Goal: Task Accomplishment & Management: Manage account settings

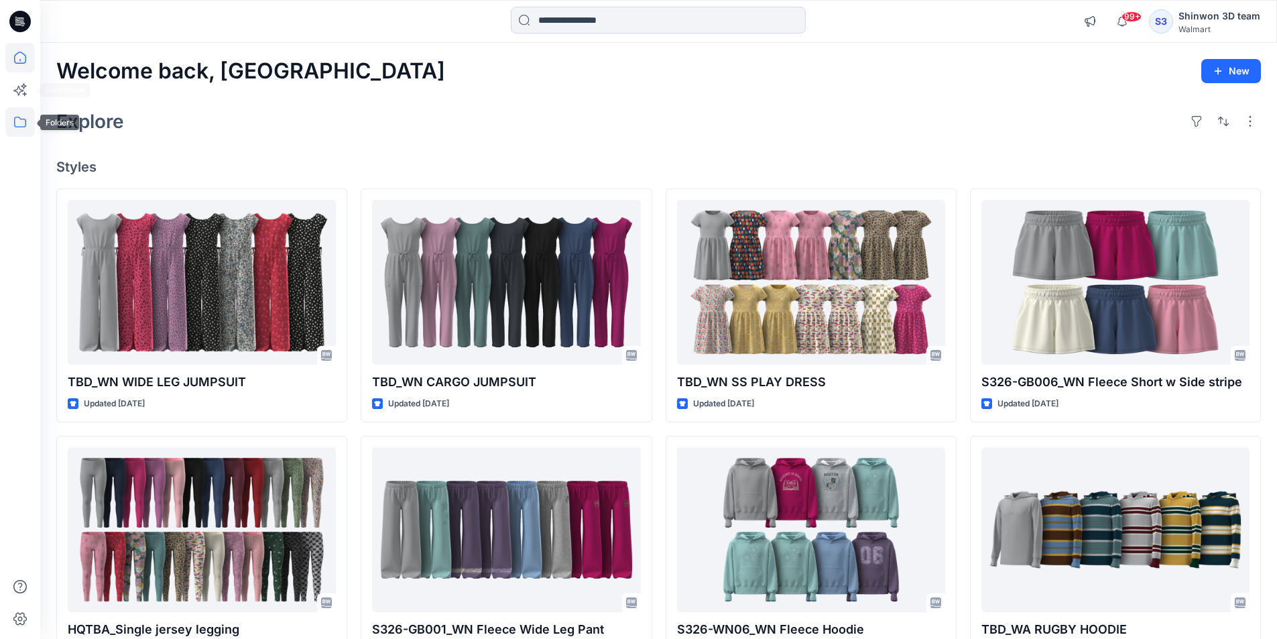
click at [25, 127] on icon at bounding box center [20, 122] width 30 height 30
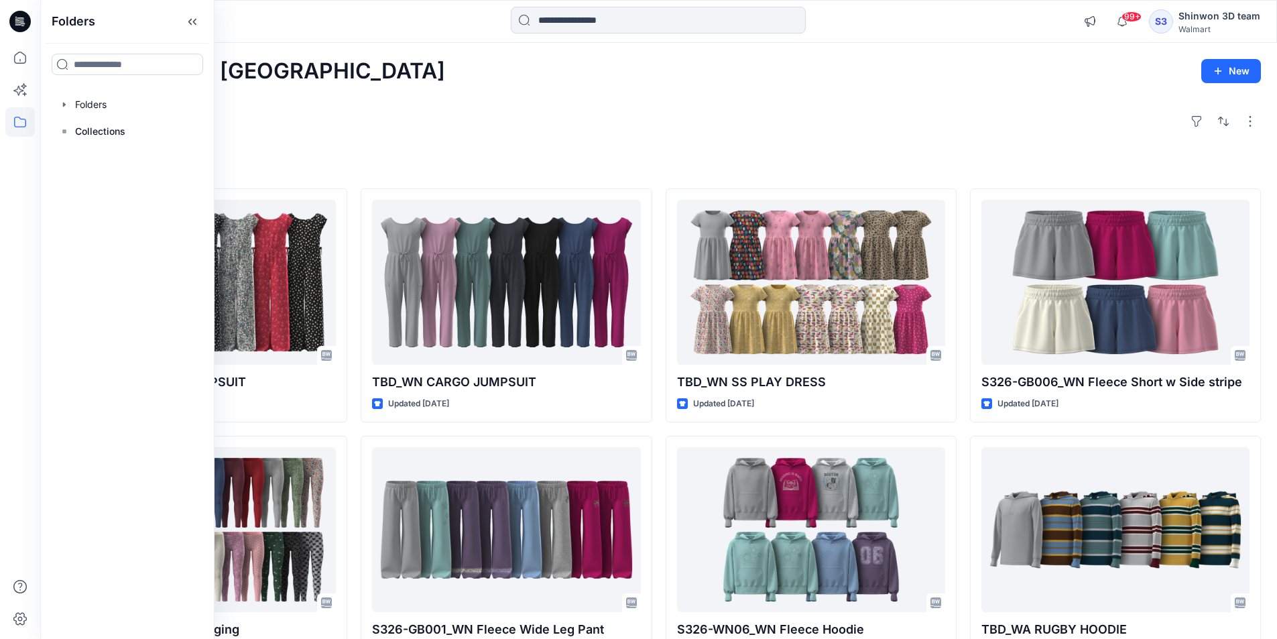
click at [87, 27] on p "Folders" at bounding box center [74, 21] width 44 height 43
click at [78, 105] on div at bounding box center [127, 104] width 153 height 27
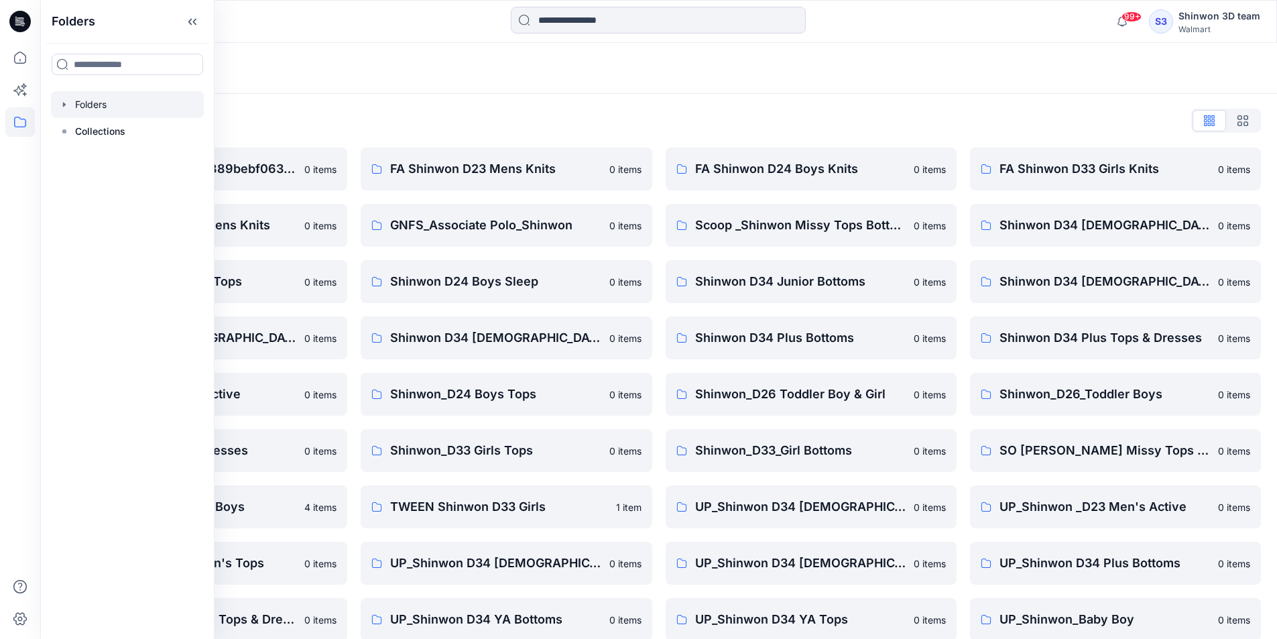
click at [6, 24] on div at bounding box center [20, 21] width 43 height 43
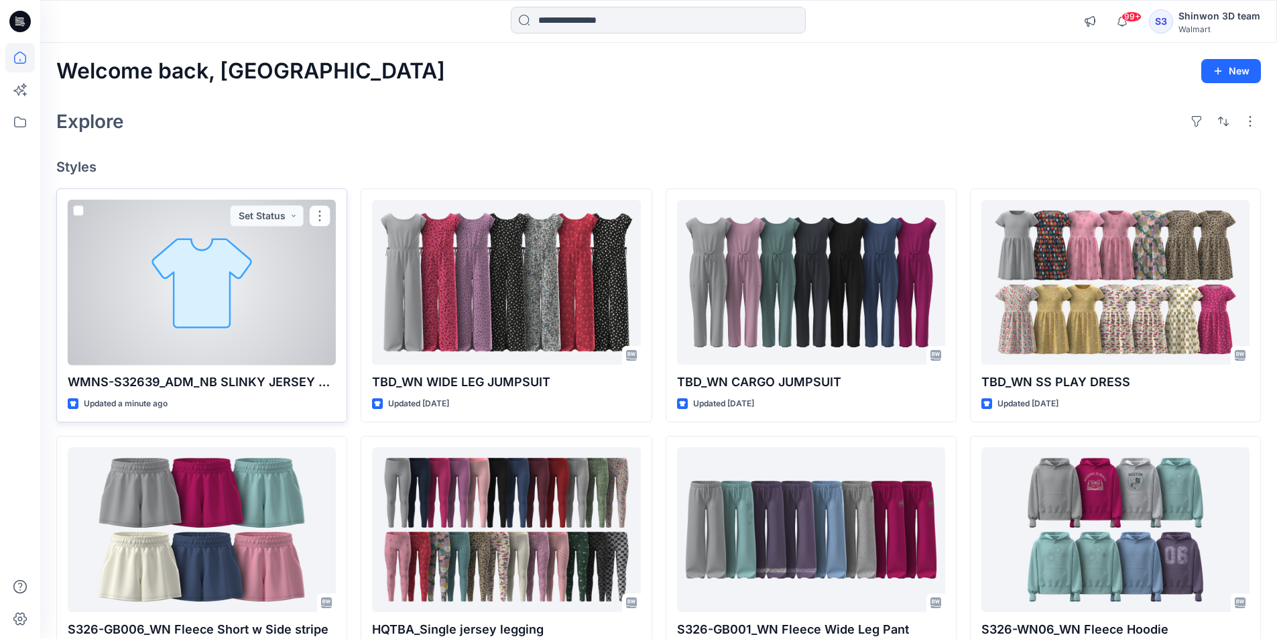
click at [290, 296] on div at bounding box center [202, 283] width 268 height 166
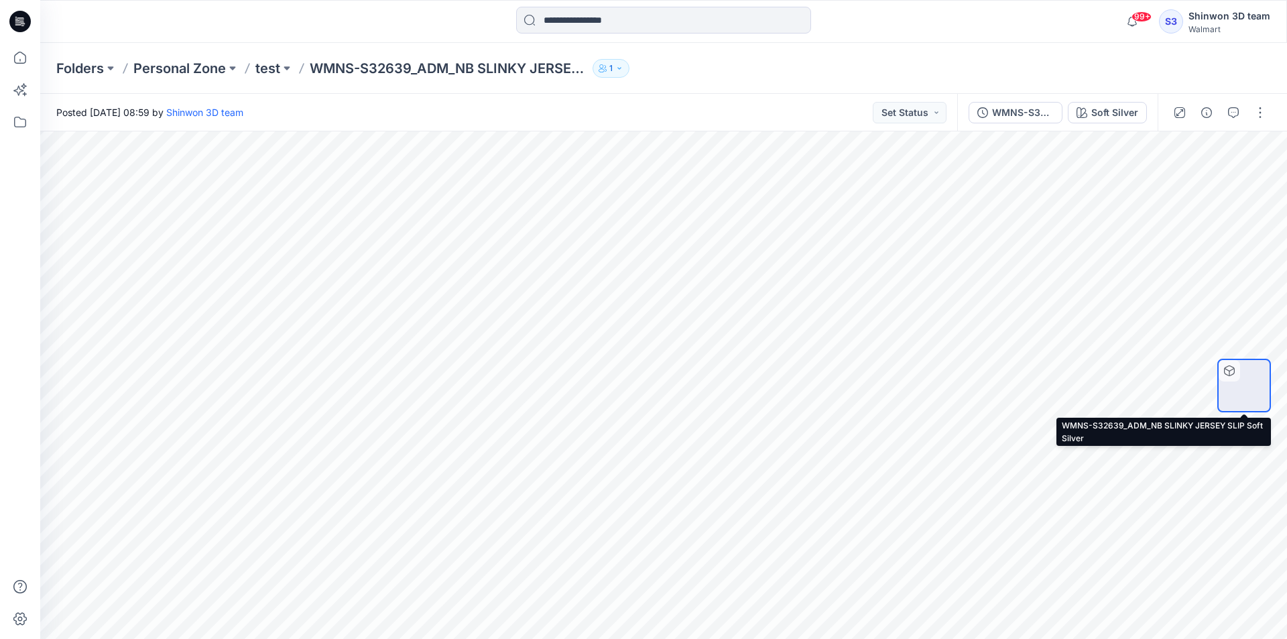
click at [1245, 386] on img at bounding box center [1245, 386] width 0 height 0
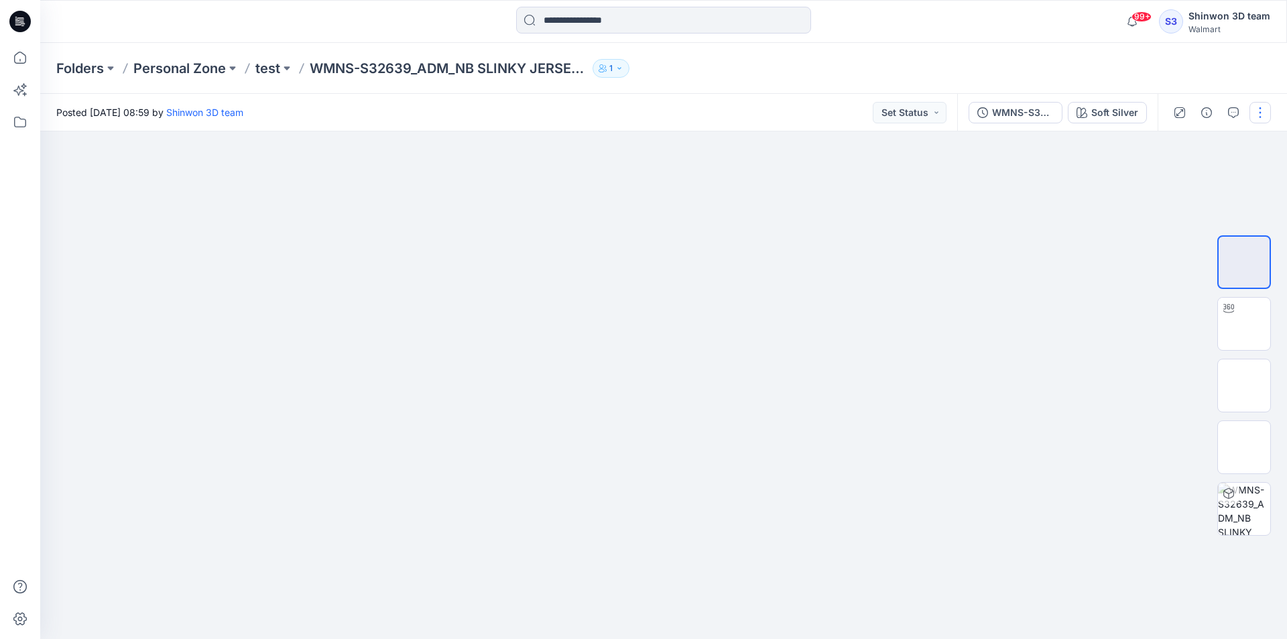
click at [1265, 110] on button "button" at bounding box center [1260, 112] width 21 height 21
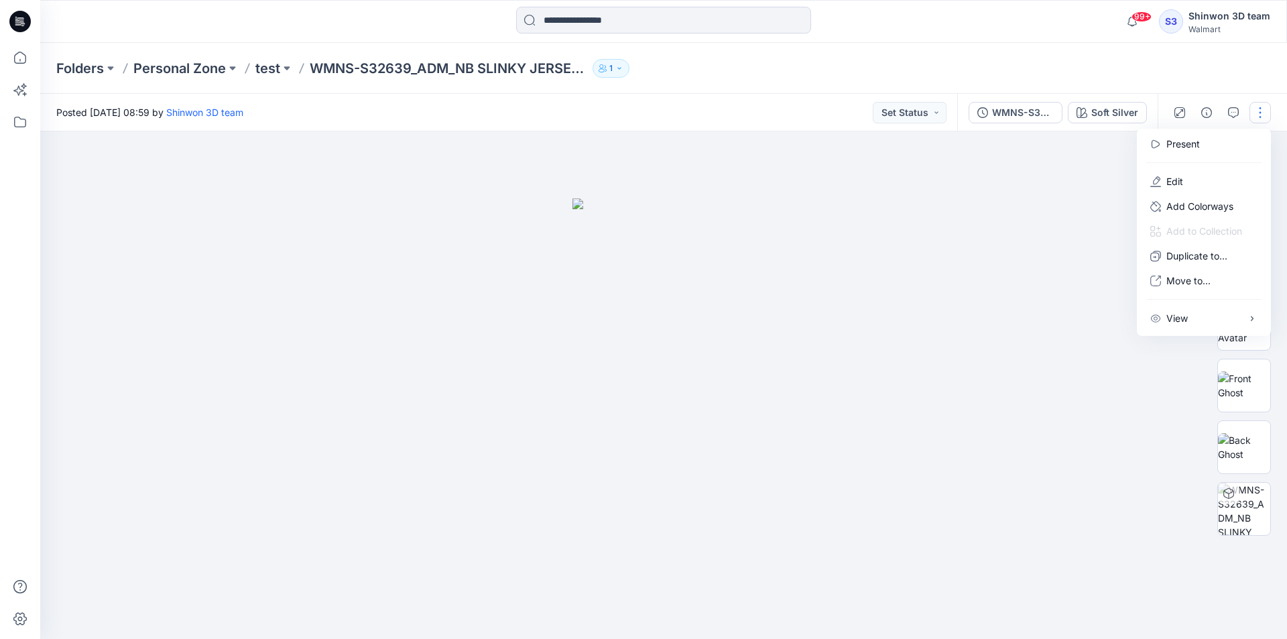
click at [953, 82] on div "Folders Personal Zone test WMNS-S32639_ADM_NB SLINKY JERSEY SLIP 1" at bounding box center [663, 68] width 1247 height 51
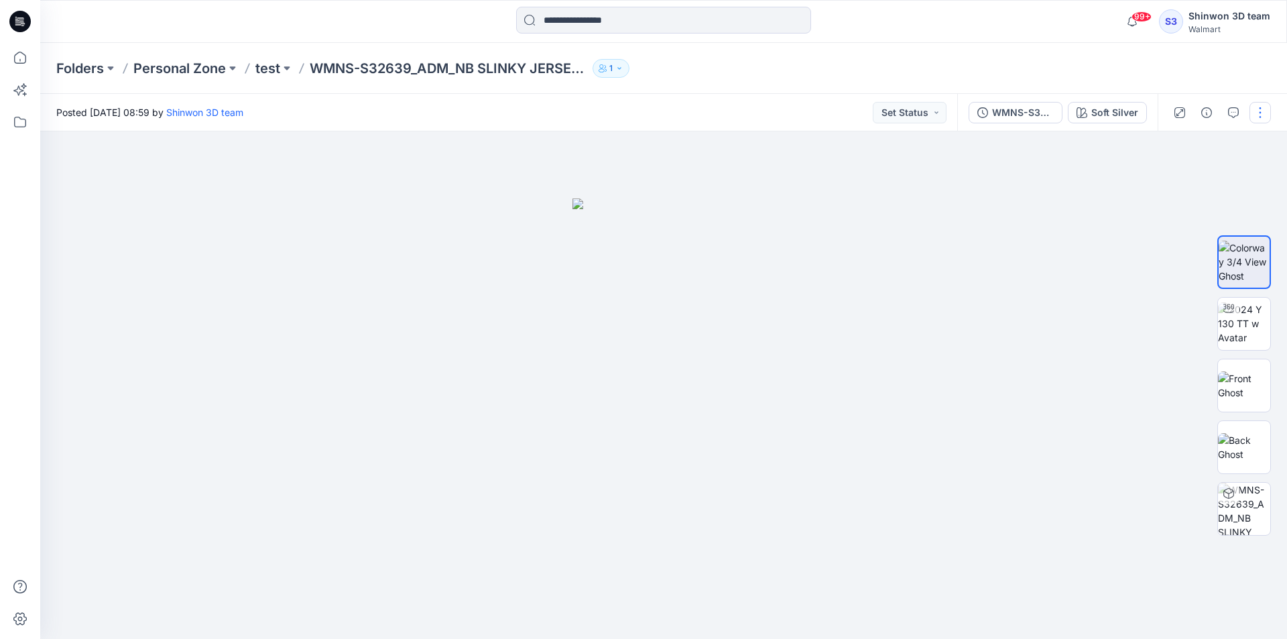
click at [1266, 112] on button "button" at bounding box center [1260, 112] width 21 height 21
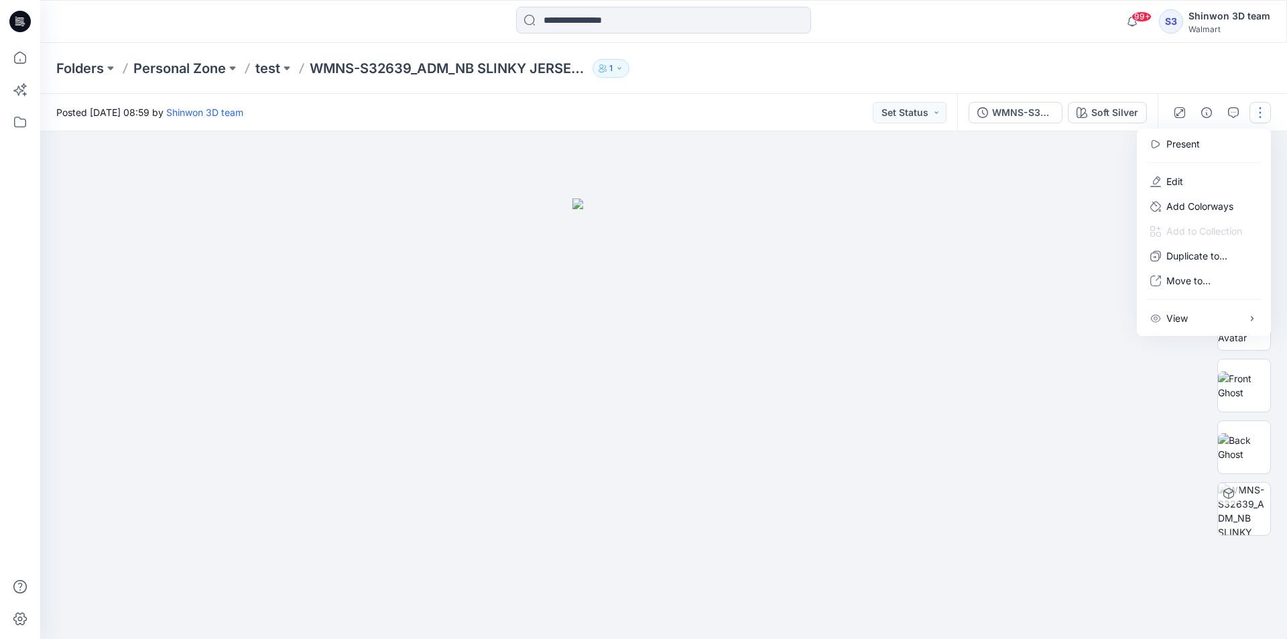
click at [1265, 110] on button "button" at bounding box center [1260, 112] width 21 height 21
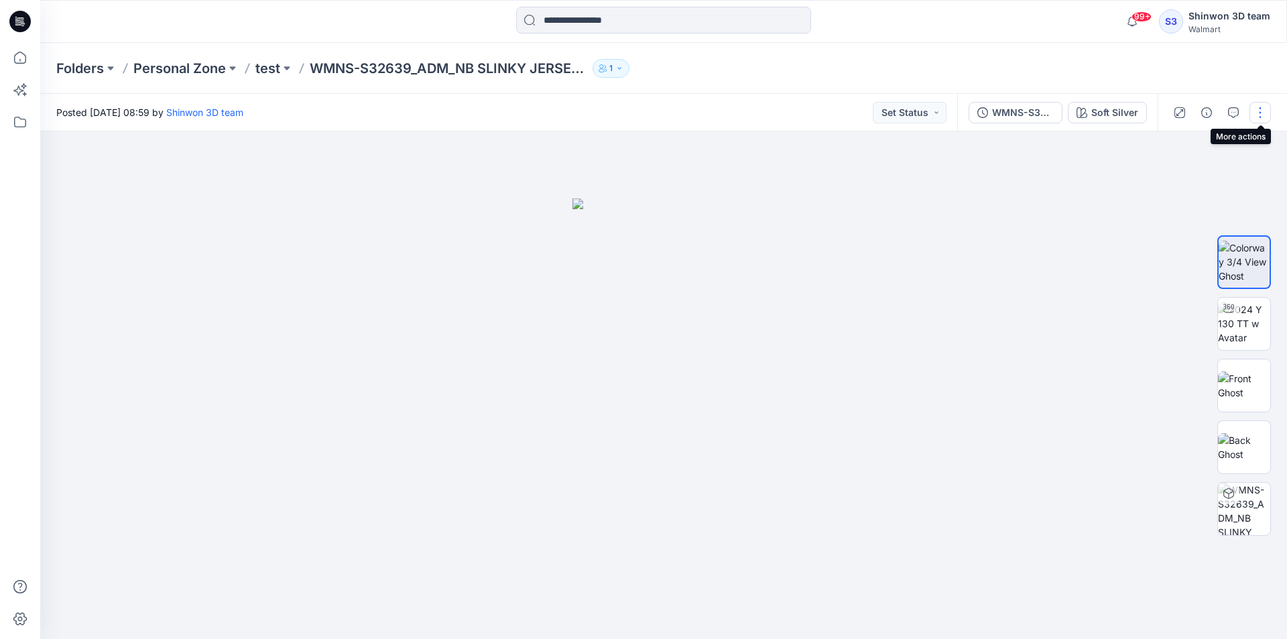
click at [1265, 111] on button "button" at bounding box center [1260, 112] width 21 height 21
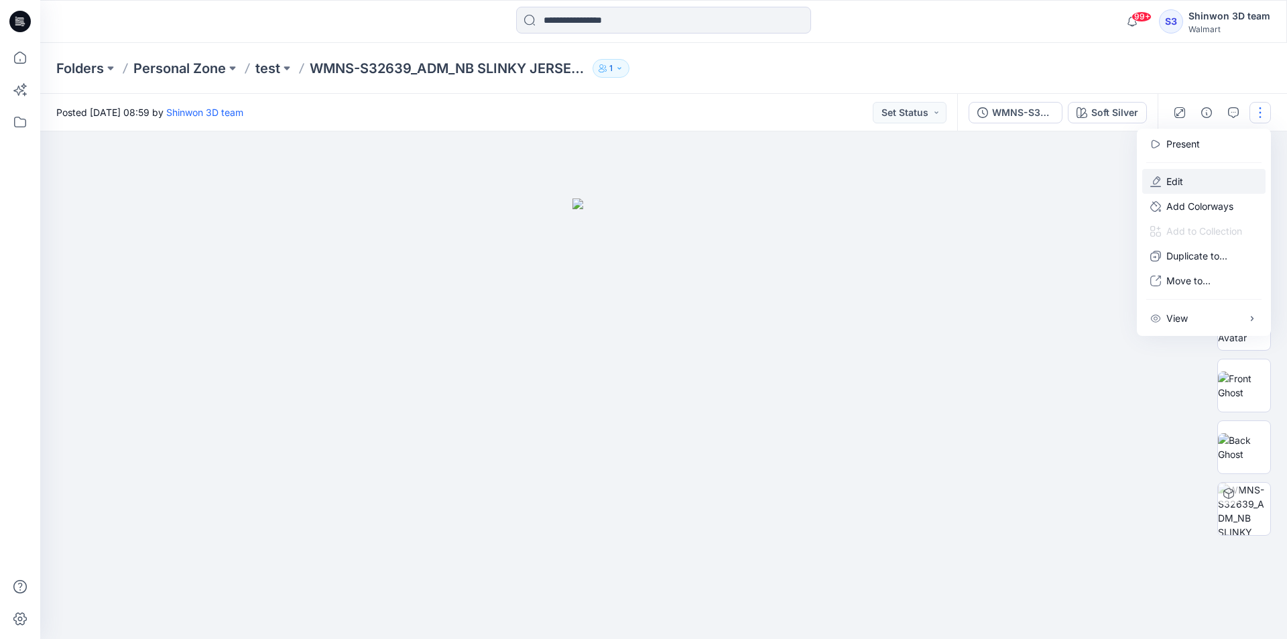
click at [1180, 183] on p "Edit" at bounding box center [1175, 181] width 17 height 14
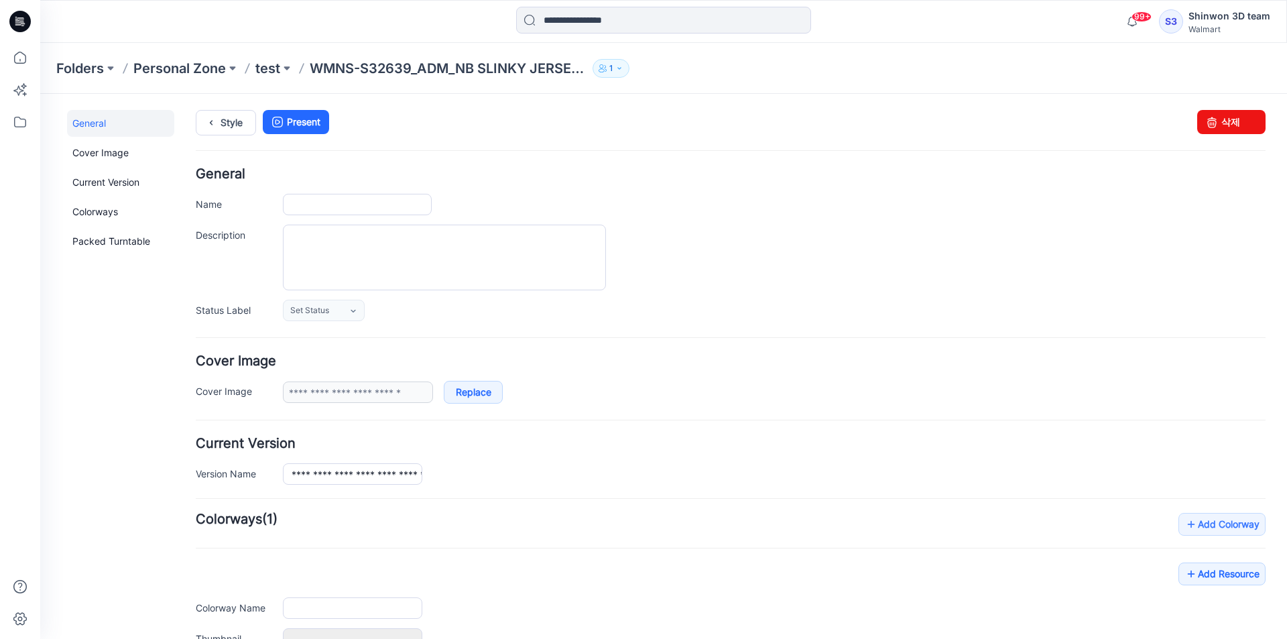
type input "**********"
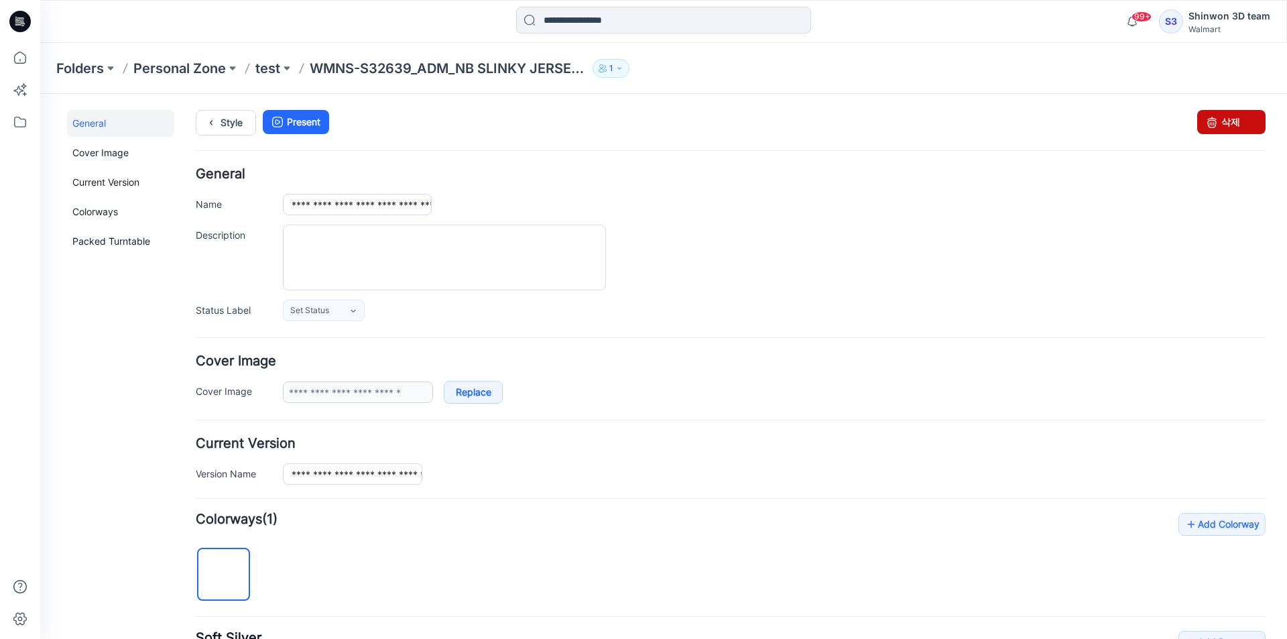
drag, startPoint x: 1217, startPoint y: 121, endPoint x: 752, endPoint y: 185, distance: 469.7
click at [1217, 121] on link "삭제" at bounding box center [1232, 122] width 68 height 24
